Goal: Task Accomplishment & Management: Manage account settings

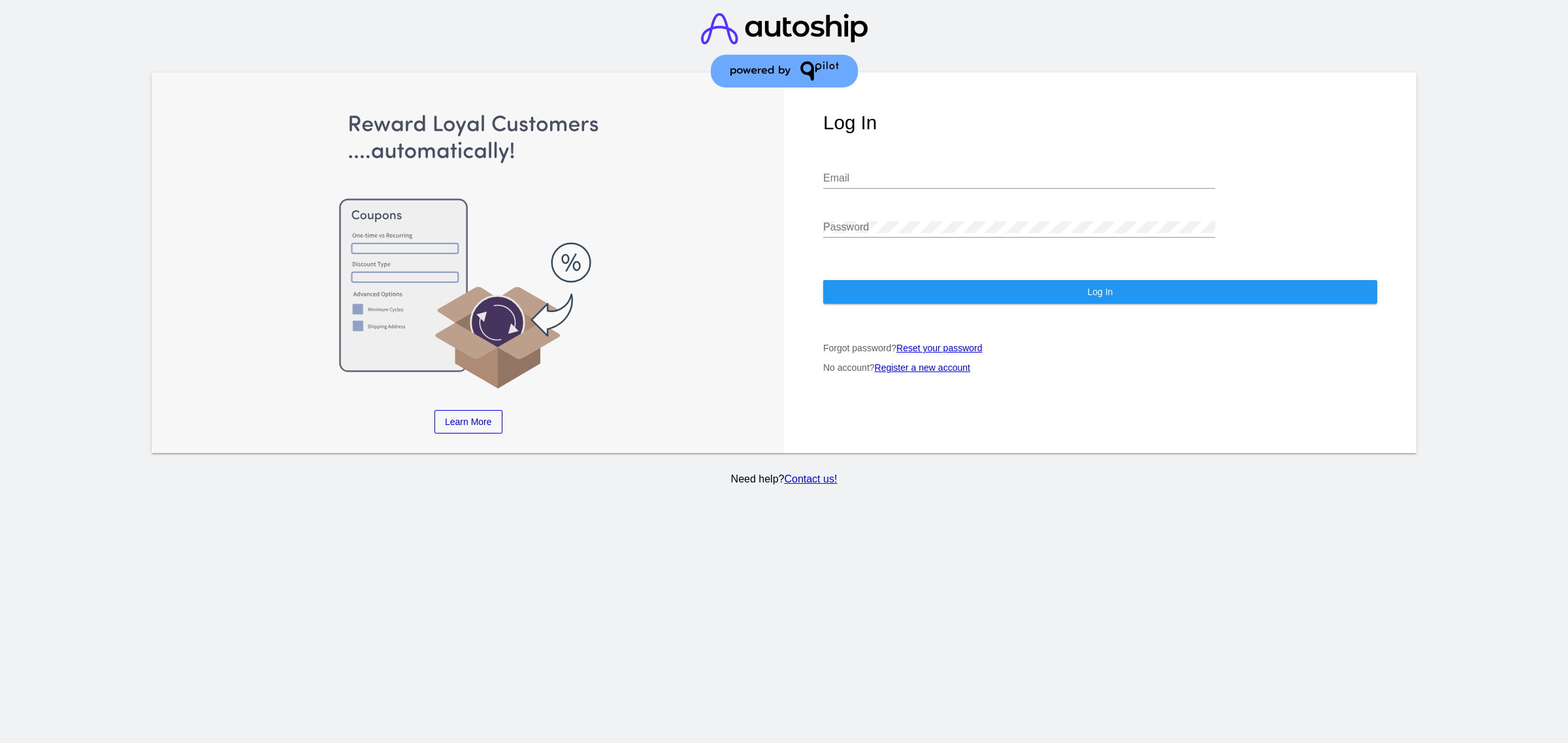
click at [911, 172] on input "Email" at bounding box center [1019, 178] width 392 height 12
type input "[PERSON_NAME][EMAIL_ADDRESS][DOMAIN_NAME]"
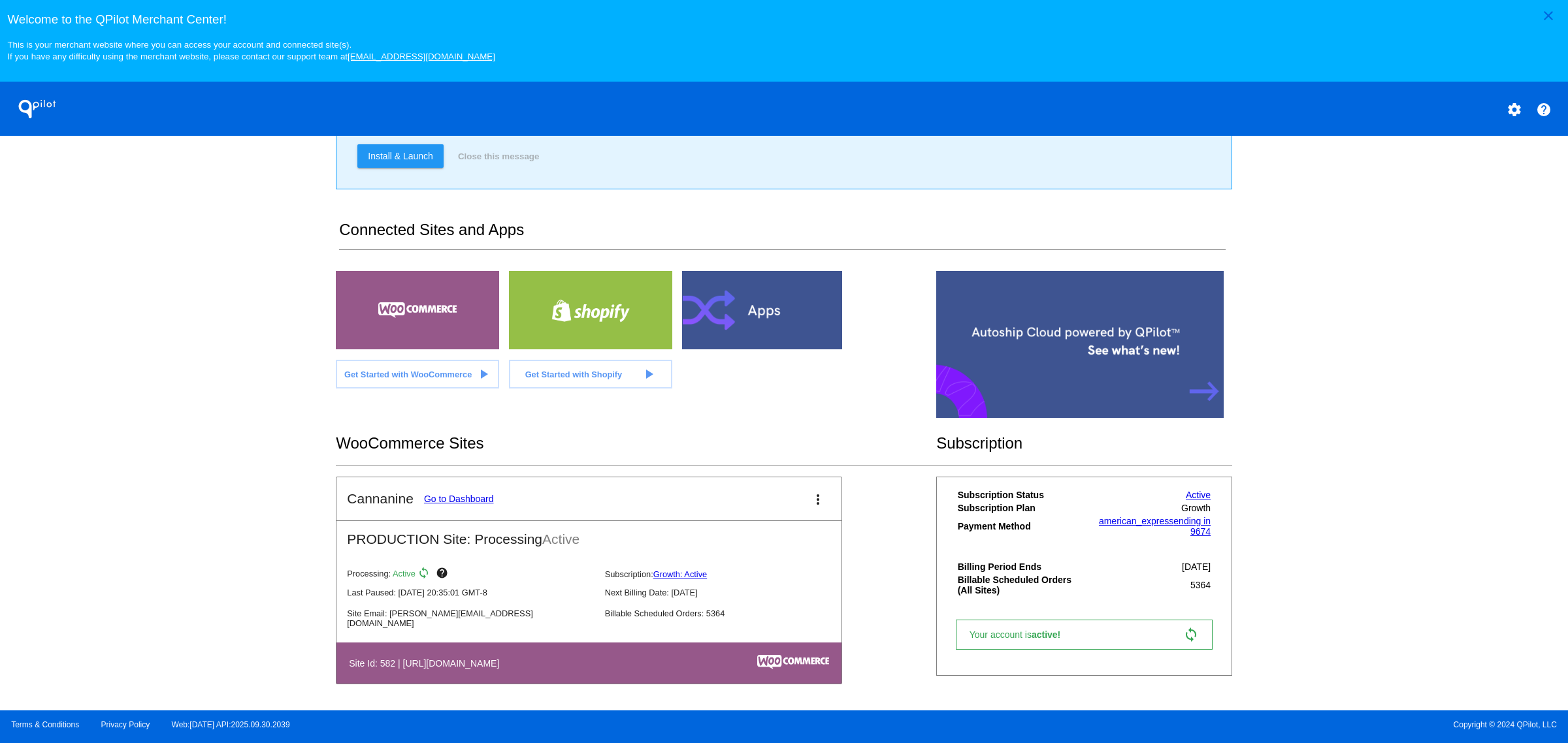
scroll to position [151, 0]
drag, startPoint x: 455, startPoint y: 492, endPoint x: 451, endPoint y: 500, distance: 8.9
click at [455, 492] on mat-card-title "Cannanine Go to Dashboard" at bounding box center [420, 499] width 147 height 16
click at [451, 500] on link "Go to Dashboard" at bounding box center [459, 499] width 70 height 11
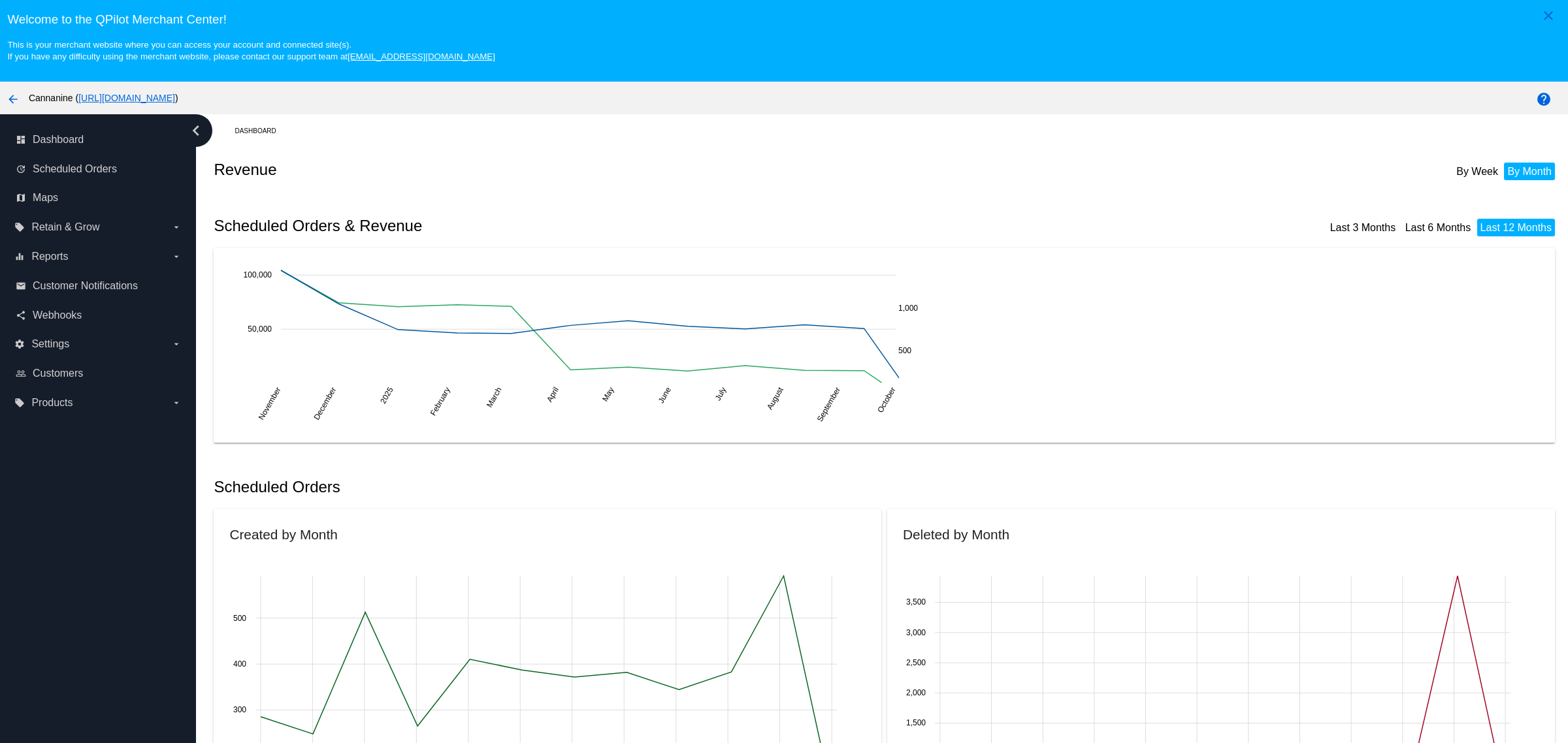
click at [101, 184] on div "update Scheduled Orders" at bounding box center [98, 169] width 175 height 29
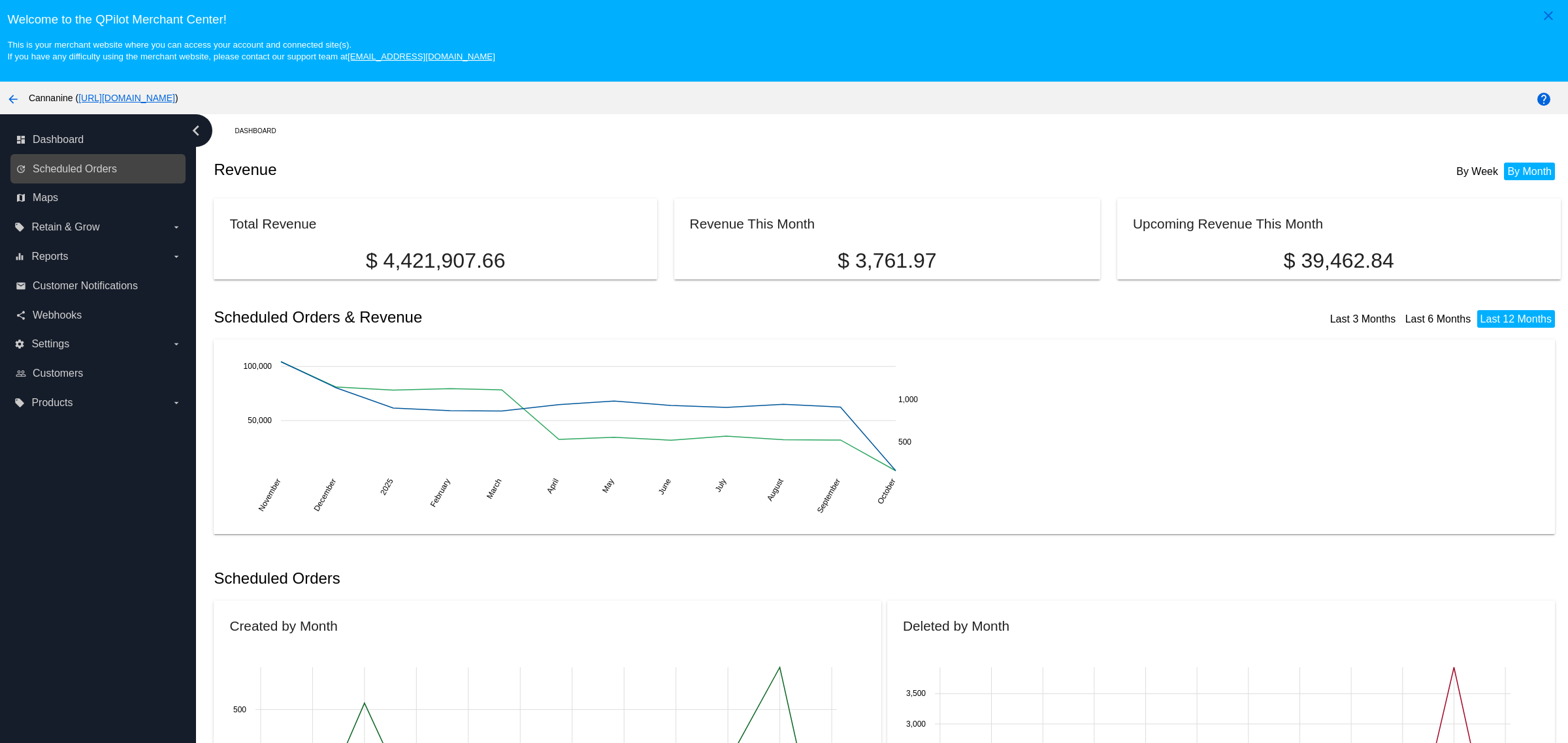
click at [67, 184] on div "update Scheduled Orders" at bounding box center [98, 169] width 175 height 29
click at [72, 174] on span "Scheduled Orders" at bounding box center [74, 169] width 84 height 12
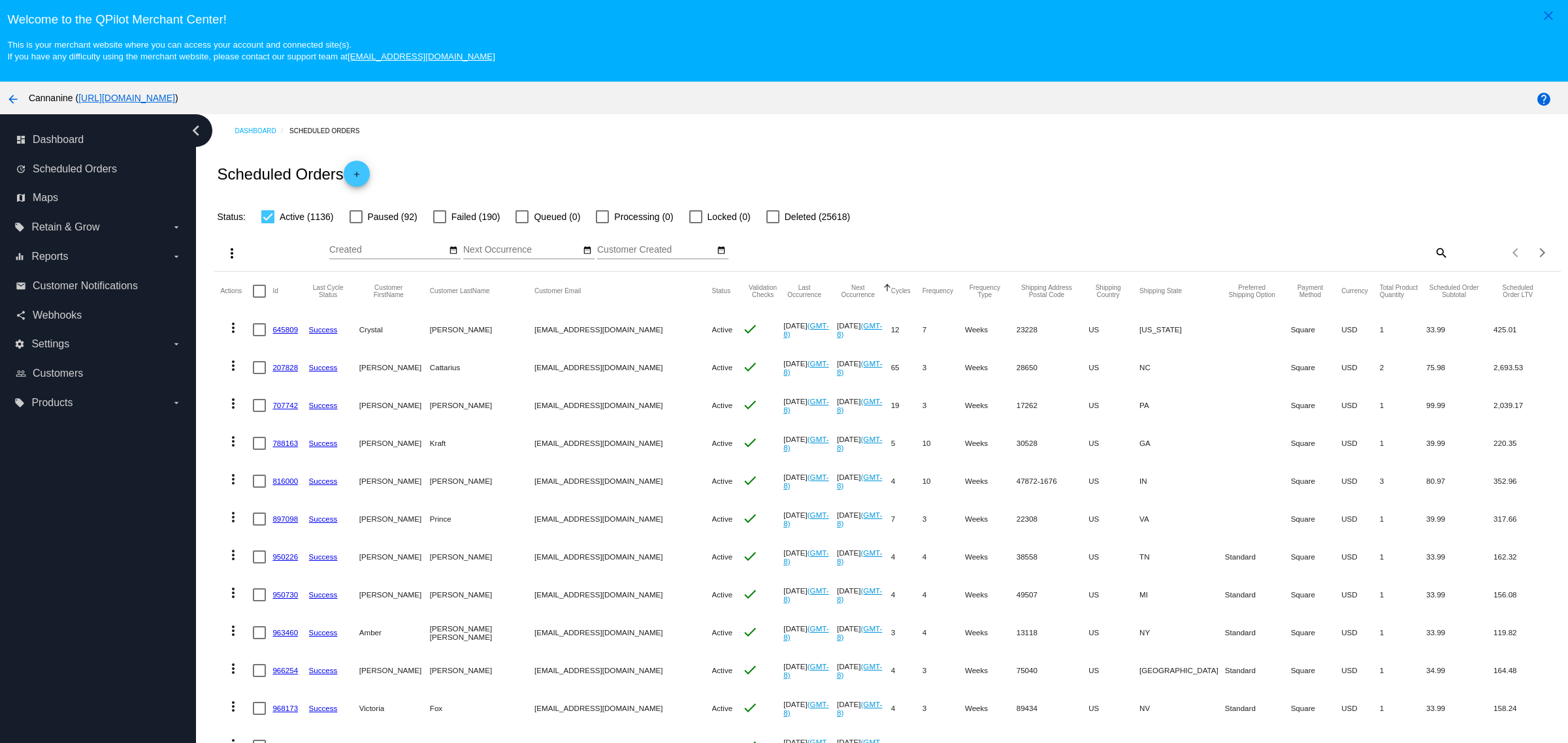
click at [1408, 259] on div "search" at bounding box center [1280, 252] width 336 height 20
click at [1448, 257] on div "Items per page: 20 1 - 20 of 1136" at bounding box center [1504, 252] width 112 height 36
click at [1433, 253] on mat-icon "search" at bounding box center [1440, 252] width 16 height 20
click at [1309, 259] on div "Search" at bounding box center [1280, 246] width 336 height 26
click at [1310, 255] on input "Search" at bounding box center [1280, 250] width 336 height 11
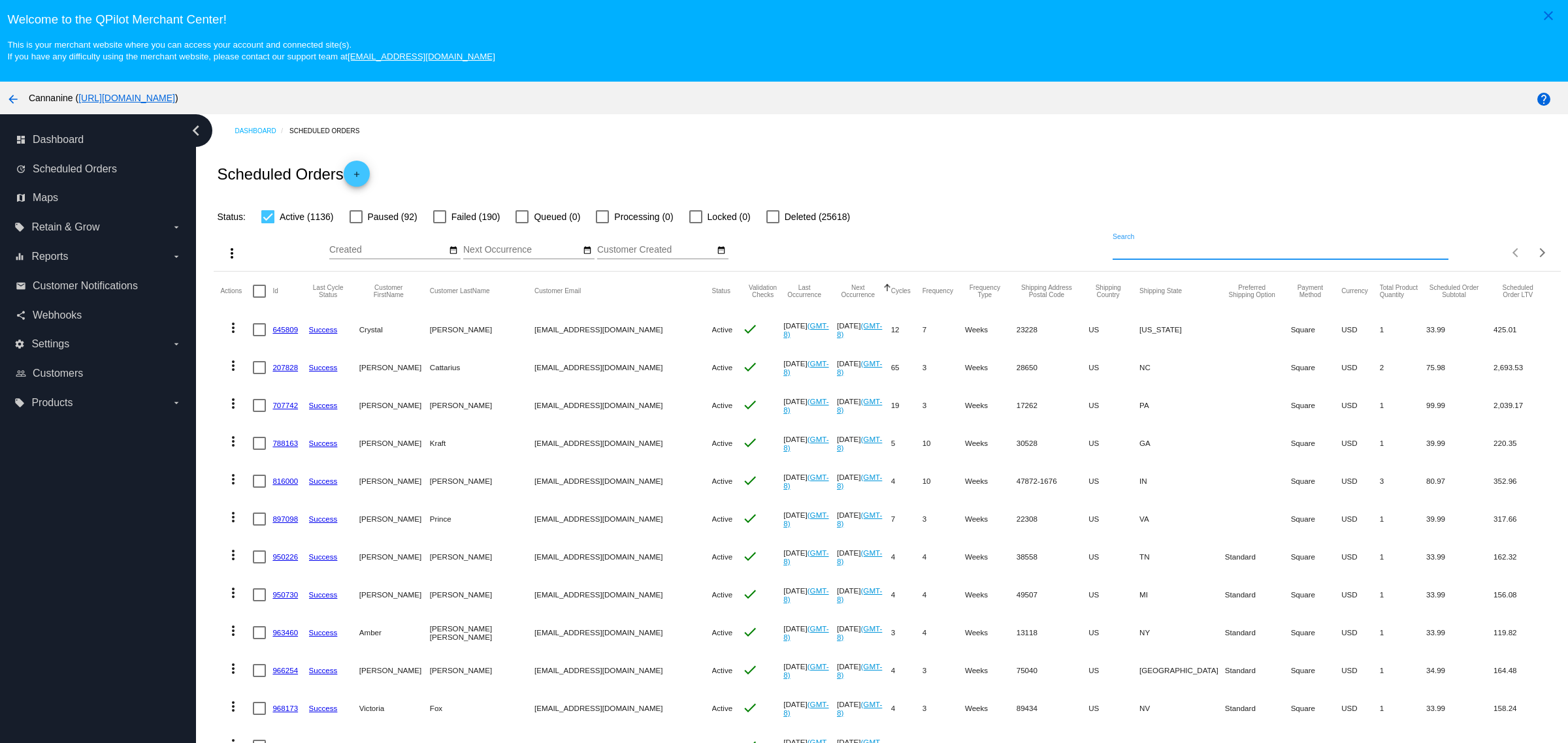
paste input "[EMAIL_ADDRESS][DOMAIN_NAME]"
type input "[EMAIL_ADDRESS][DOMAIN_NAME]"
click at [1310, 224] on div "Status: Active (1136) Paused (92) Failed (190) Queued (0) Processing (0) Locked…" at bounding box center [887, 212] width 1346 height 25
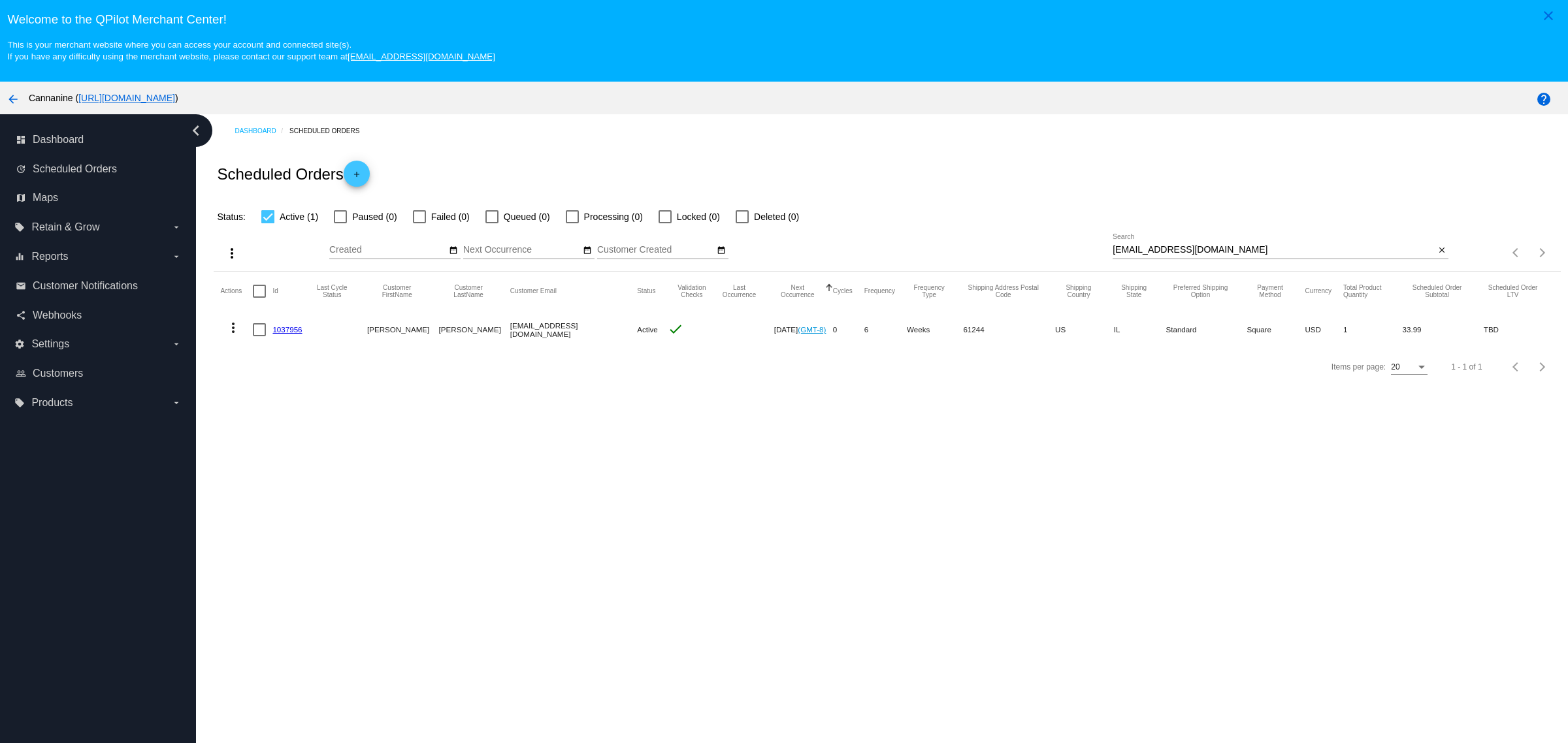
click at [234, 336] on mat-icon "more_vert" at bounding box center [233, 327] width 16 height 16
click at [310, 469] on button "edit View / Edit" at bounding box center [285, 459] width 130 height 31
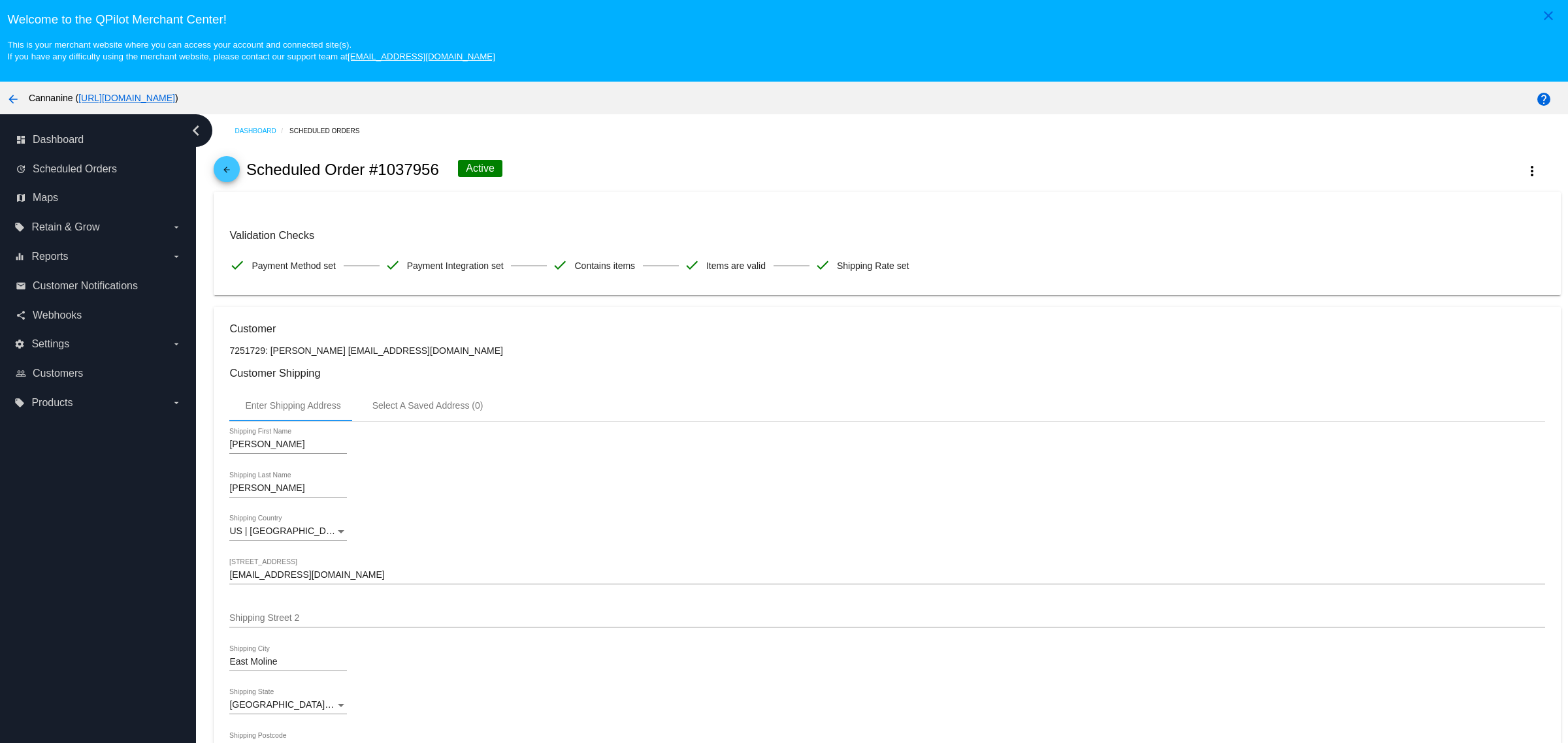
click at [229, 174] on mat-icon "arrow_back" at bounding box center [226, 173] width 16 height 16
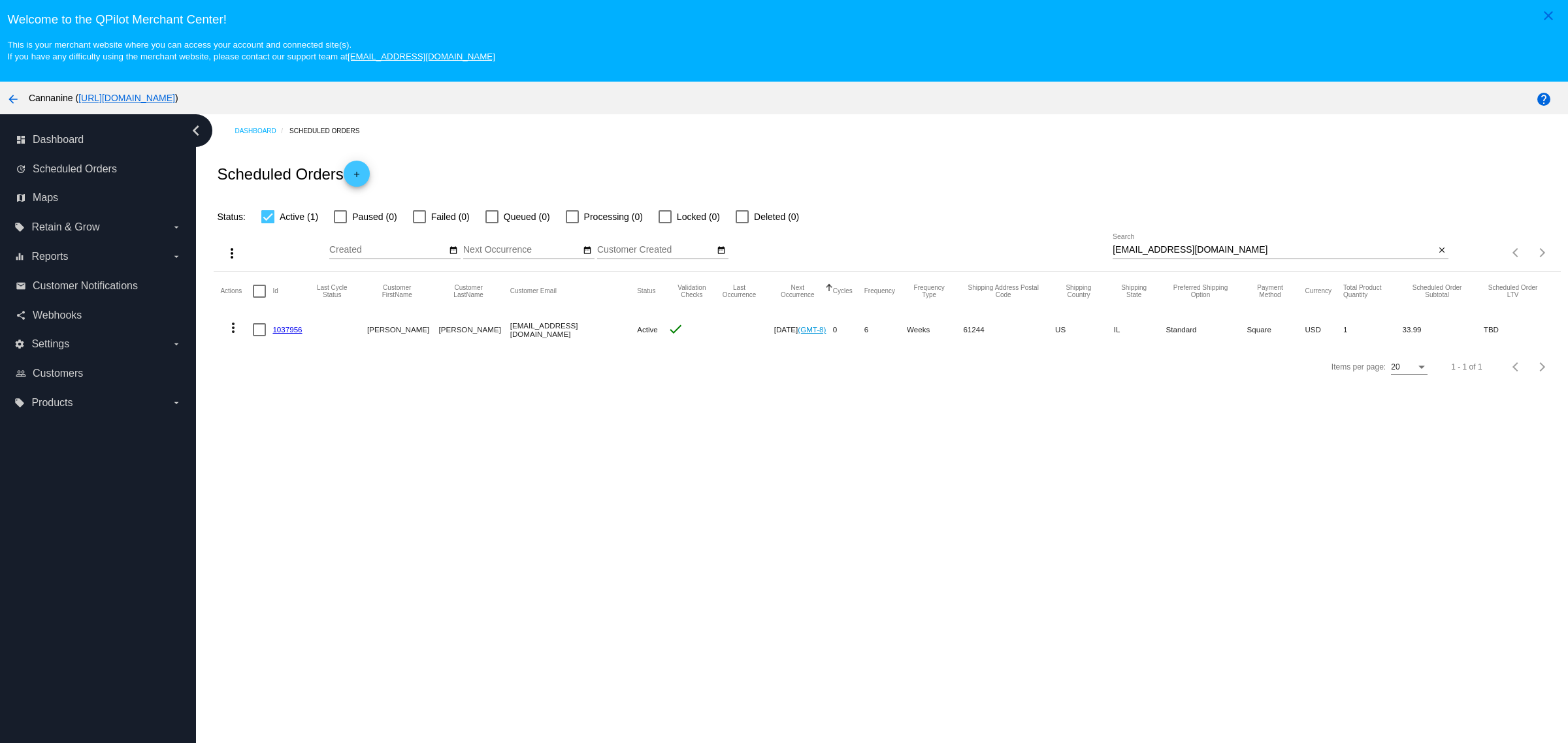
click at [230, 336] on mat-icon "more_vert" at bounding box center [233, 327] width 16 height 16
click at [300, 491] on button "delete Delete" at bounding box center [285, 490] width 130 height 31
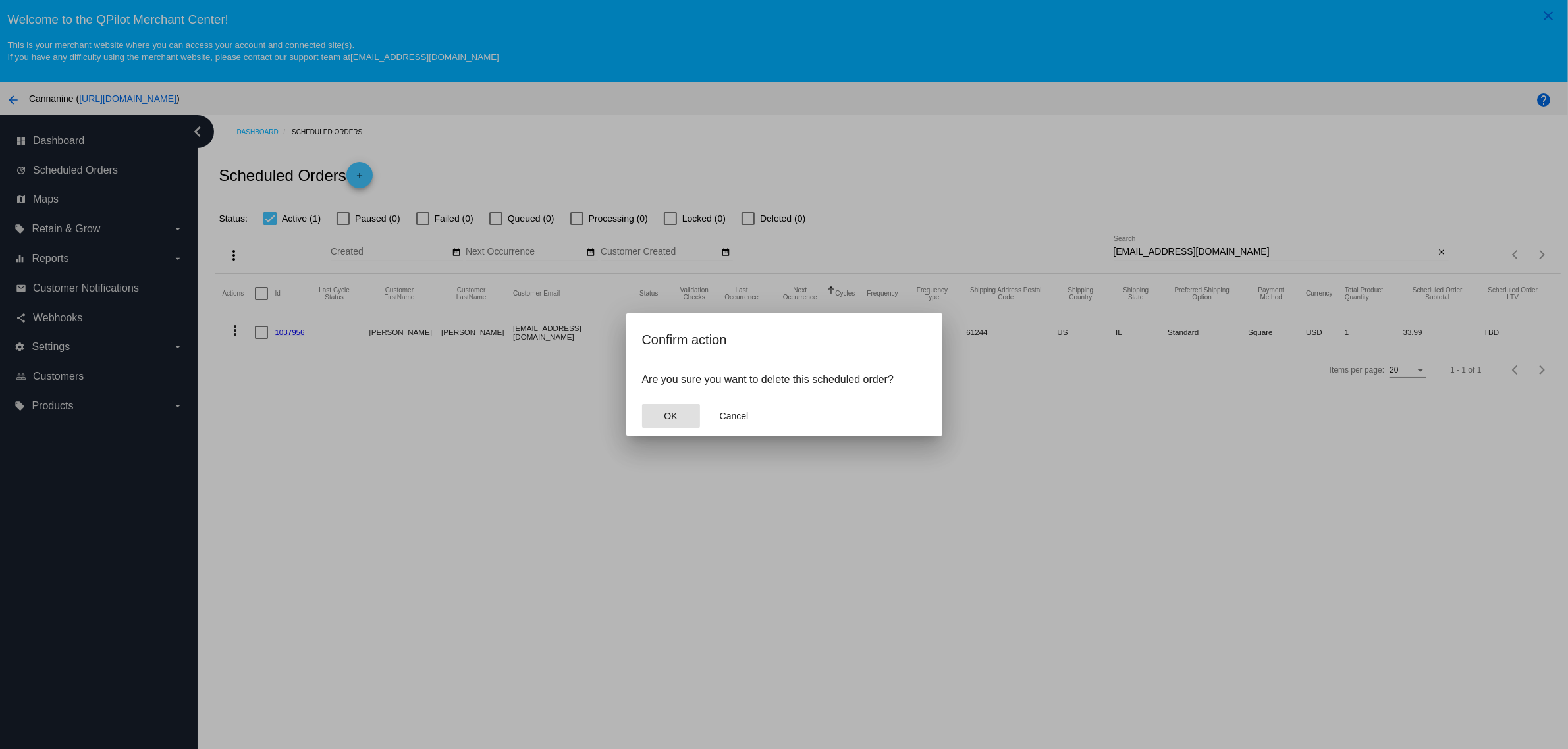
click at [663, 406] on button "OK" at bounding box center [671, 415] width 58 height 24
